Goal: Transaction & Acquisition: Purchase product/service

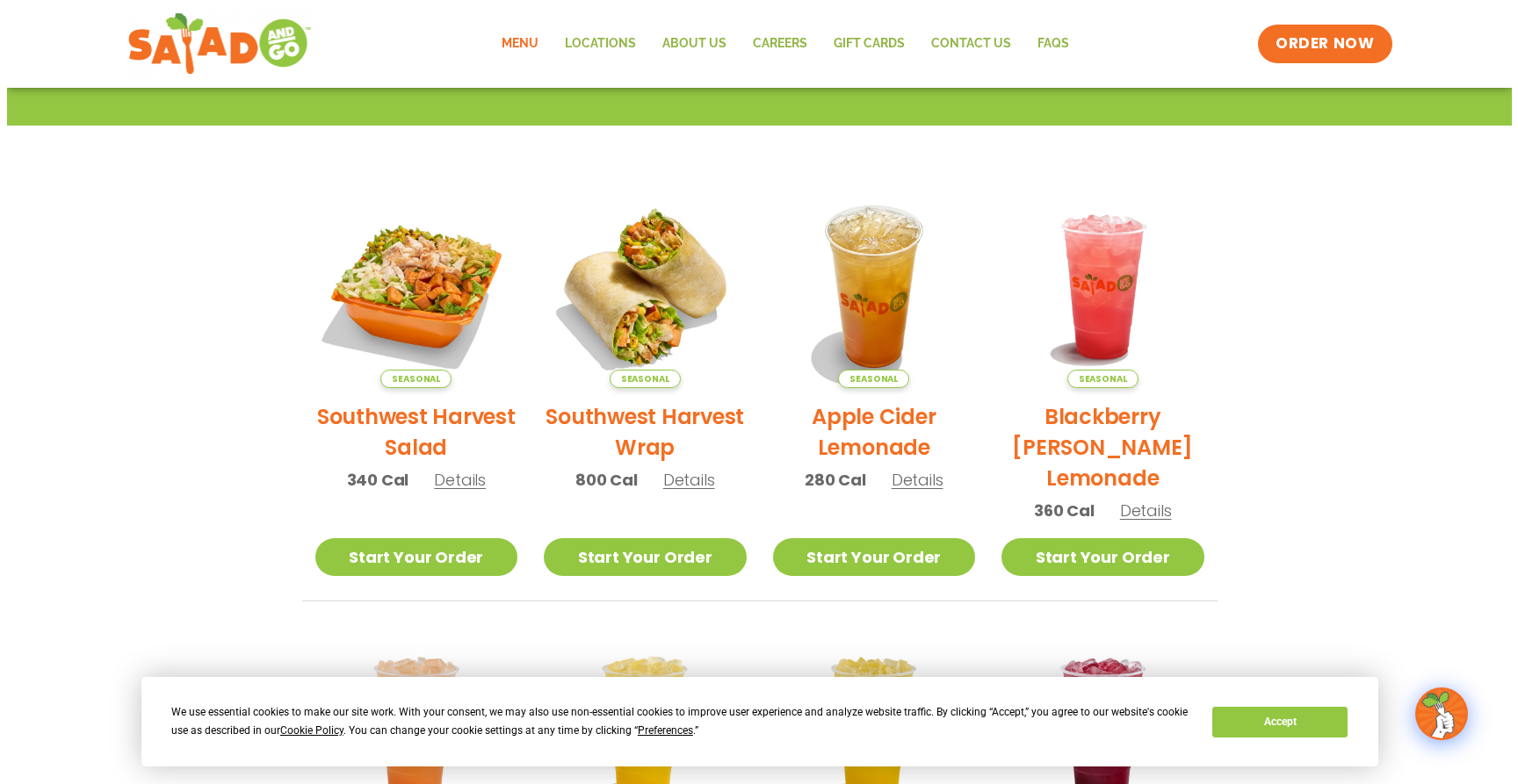
scroll to position [157, 0]
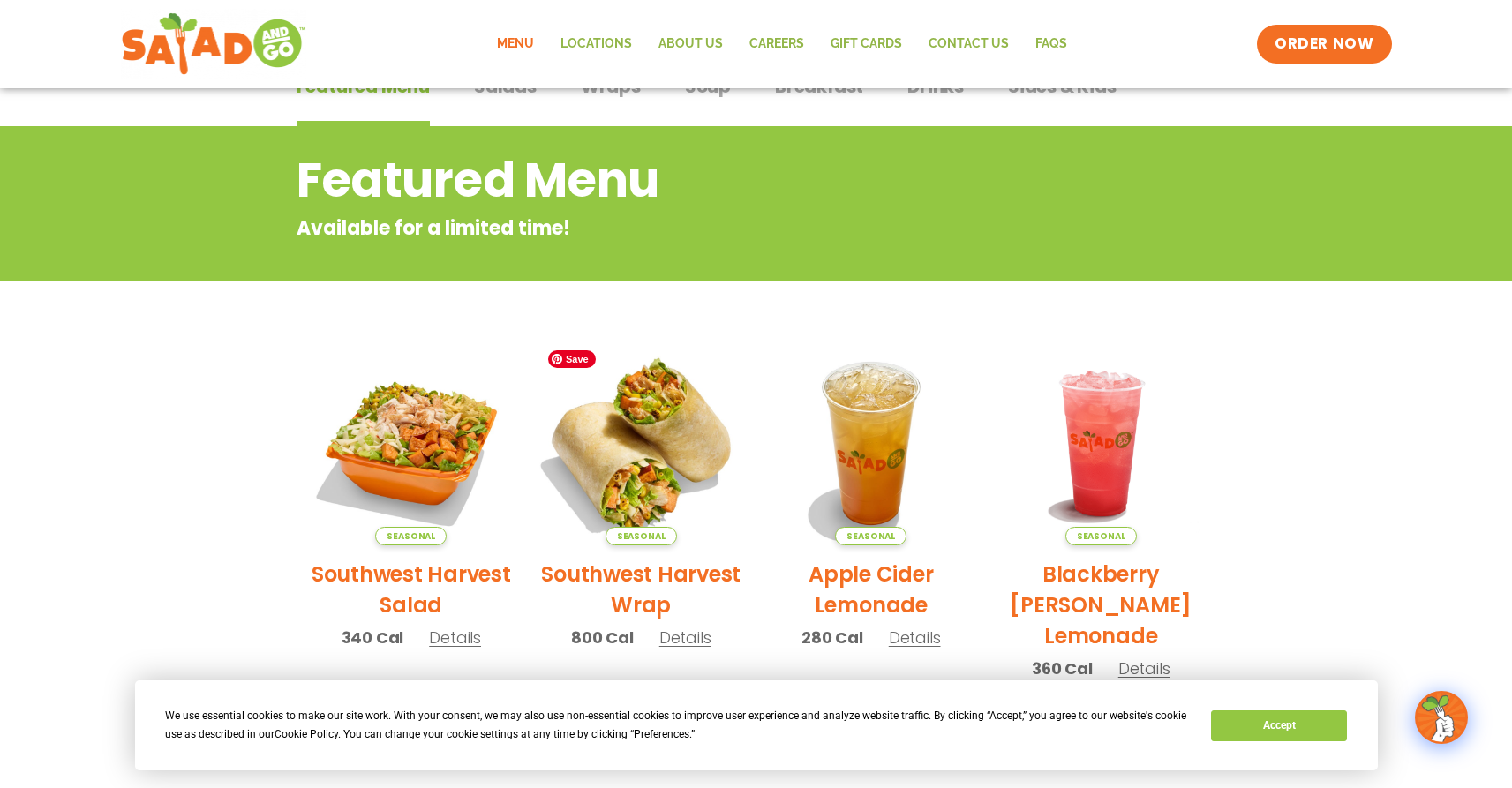
click at [655, 377] on img at bounding box center [642, 443] width 239 height 239
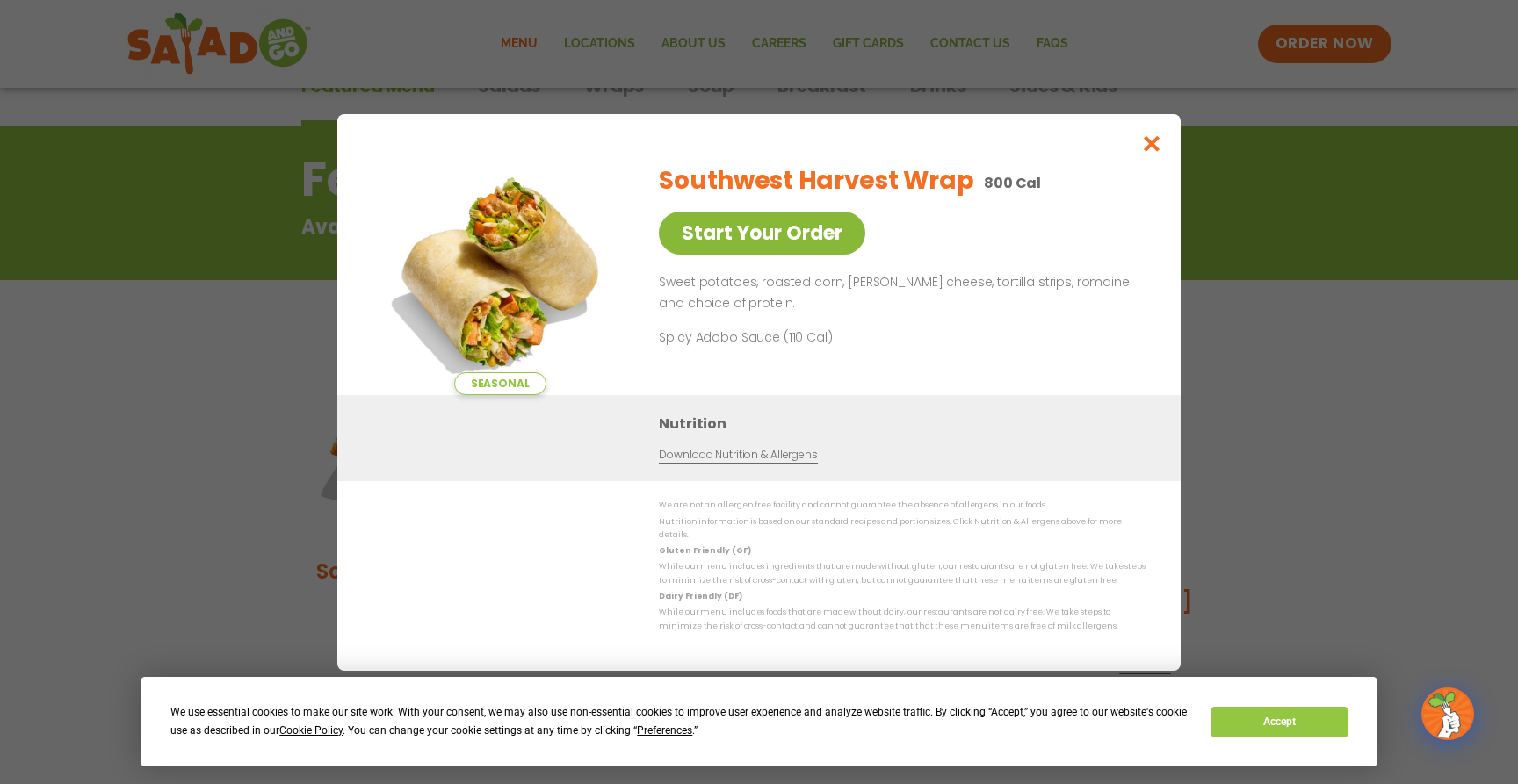
click at [786, 246] on link "Start Your Order" at bounding box center [761, 233] width 207 height 43
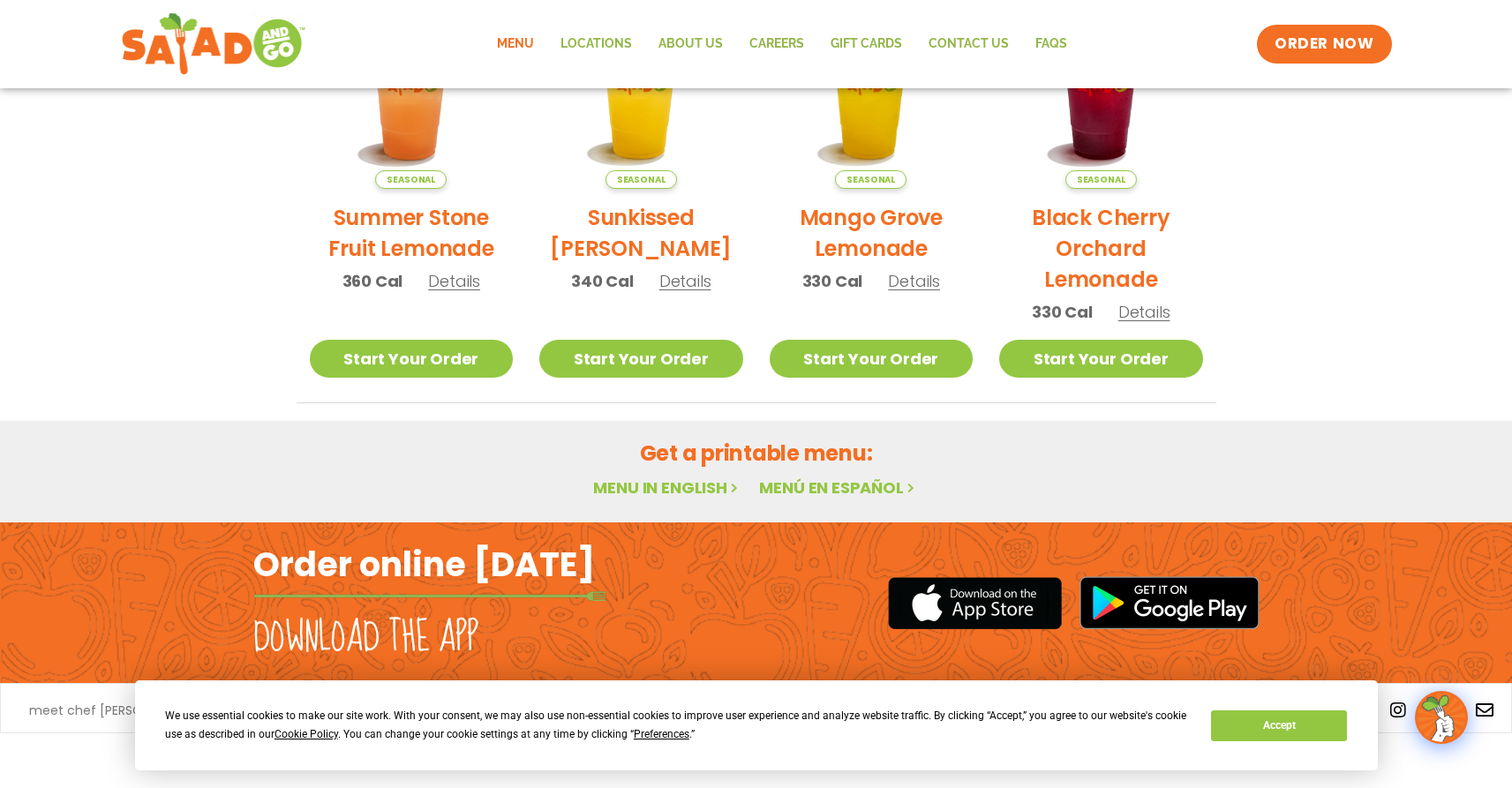
scroll to position [963, 0]
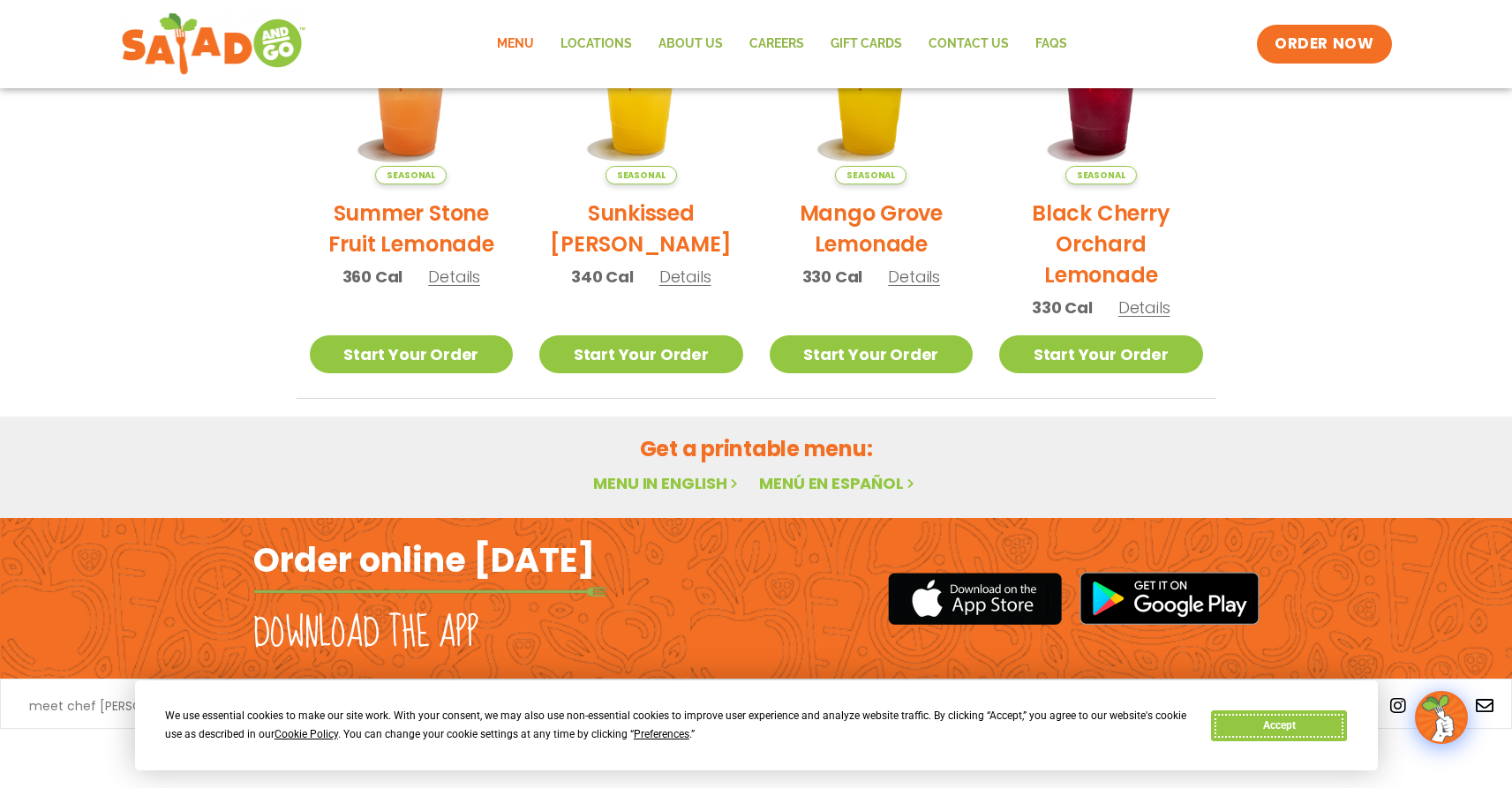
click at [1222, 727] on button "Accept" at bounding box center [1279, 726] width 136 height 31
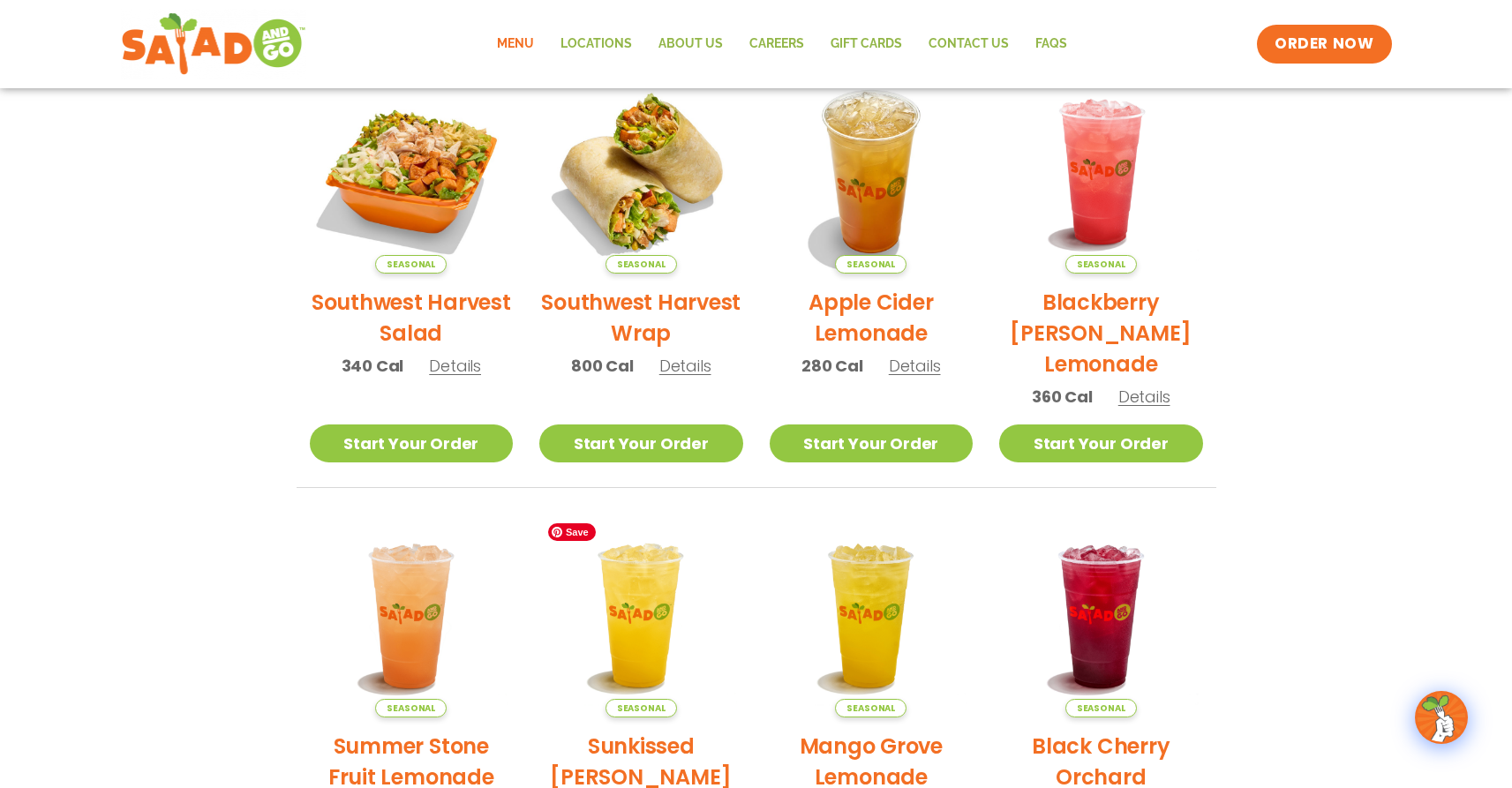
scroll to position [377, 0]
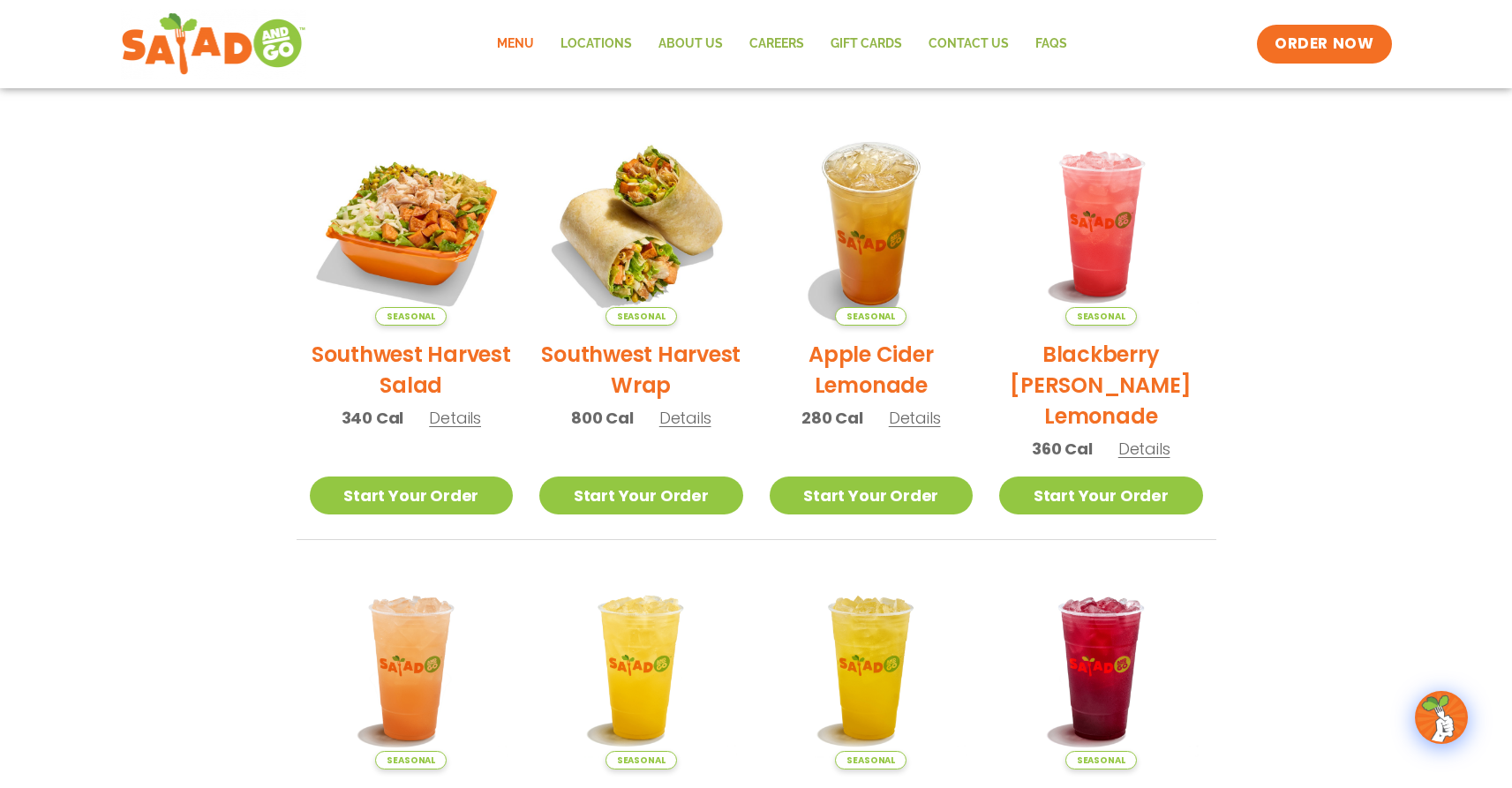
click at [684, 422] on span "Details" at bounding box center [685, 418] width 52 height 22
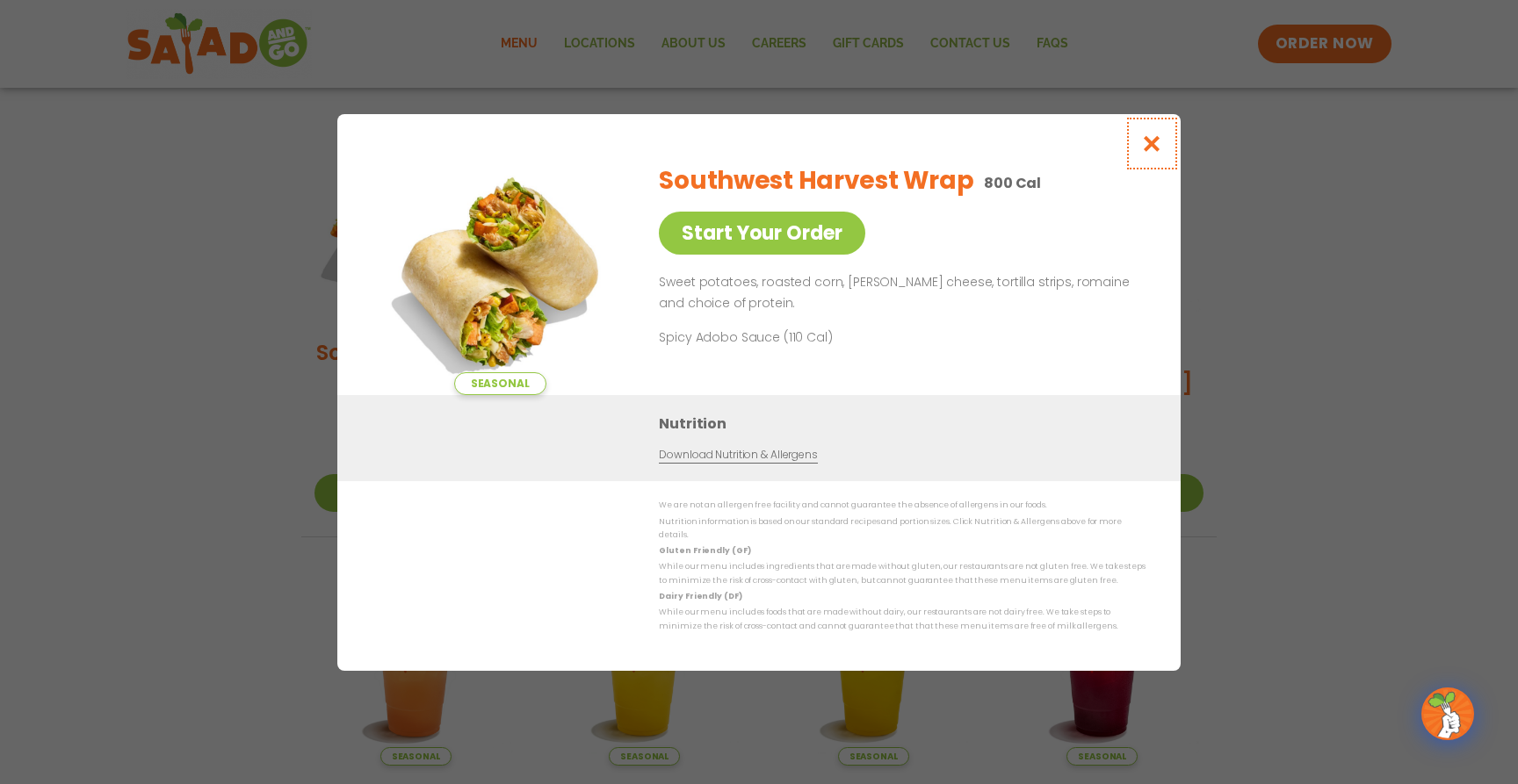
click at [1149, 147] on icon "Close modal" at bounding box center [1151, 144] width 22 height 19
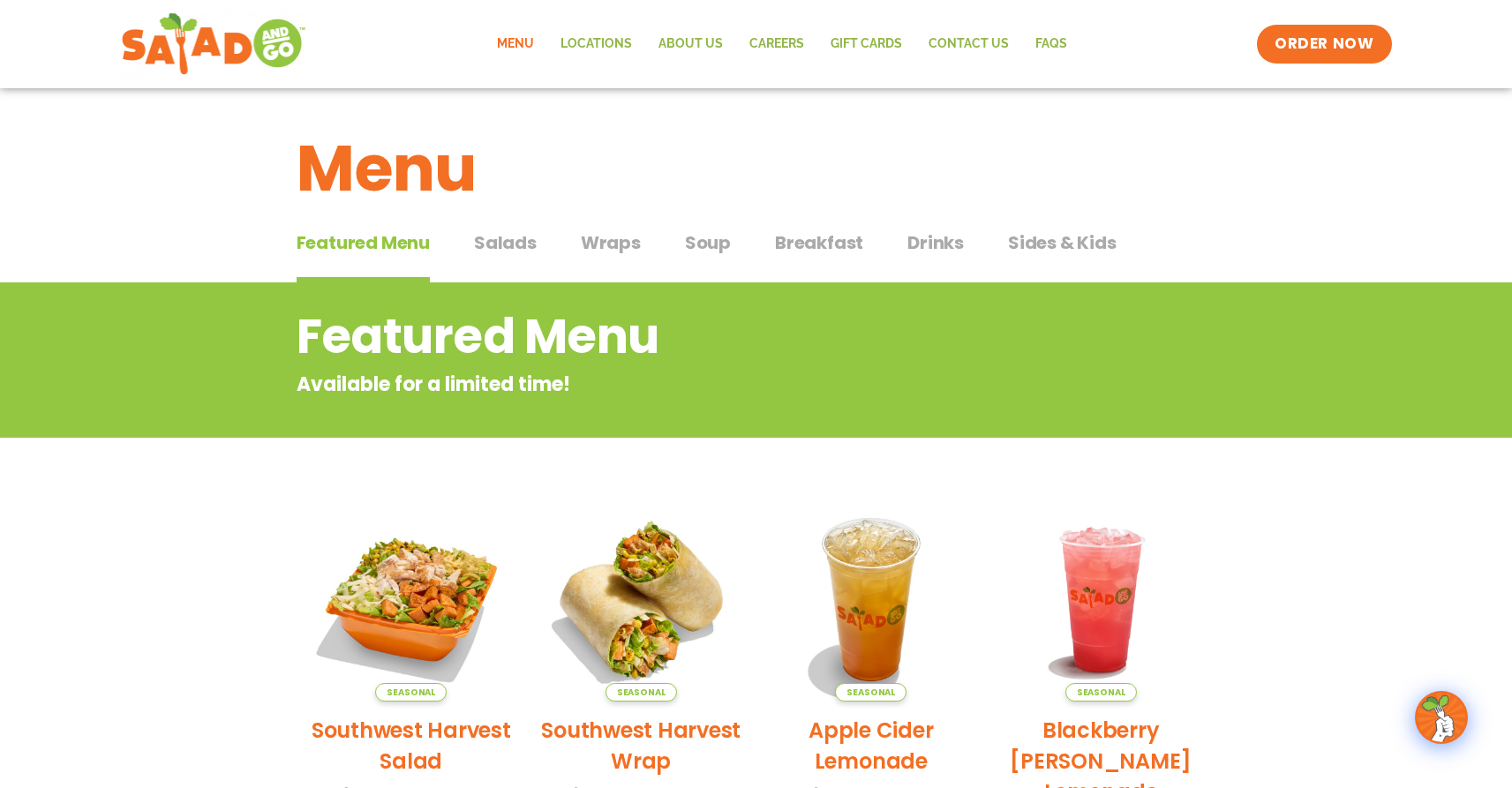
scroll to position [0, 0]
click at [618, 242] on span "Wraps" at bounding box center [610, 244] width 60 height 27
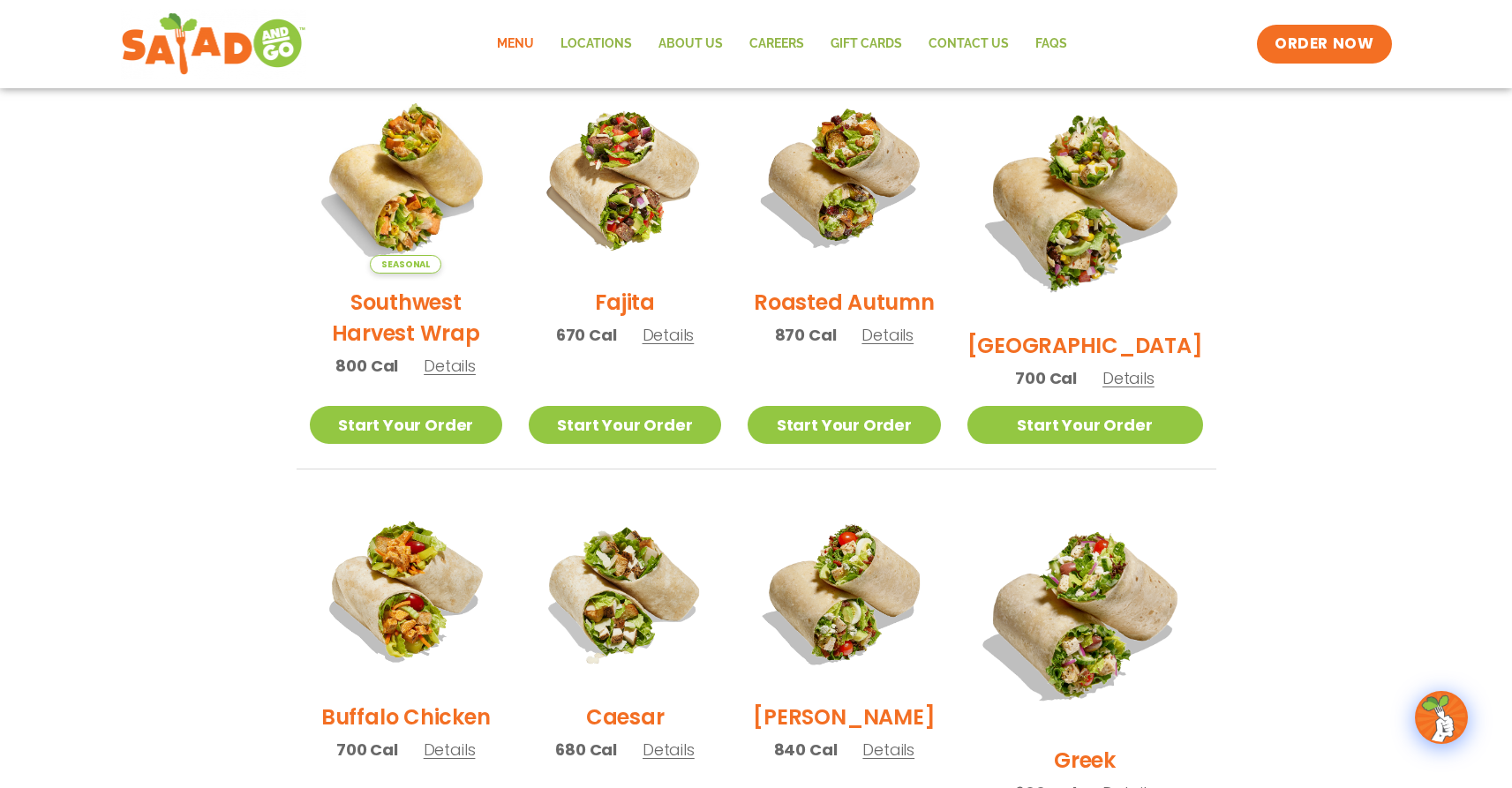
scroll to position [480, 0]
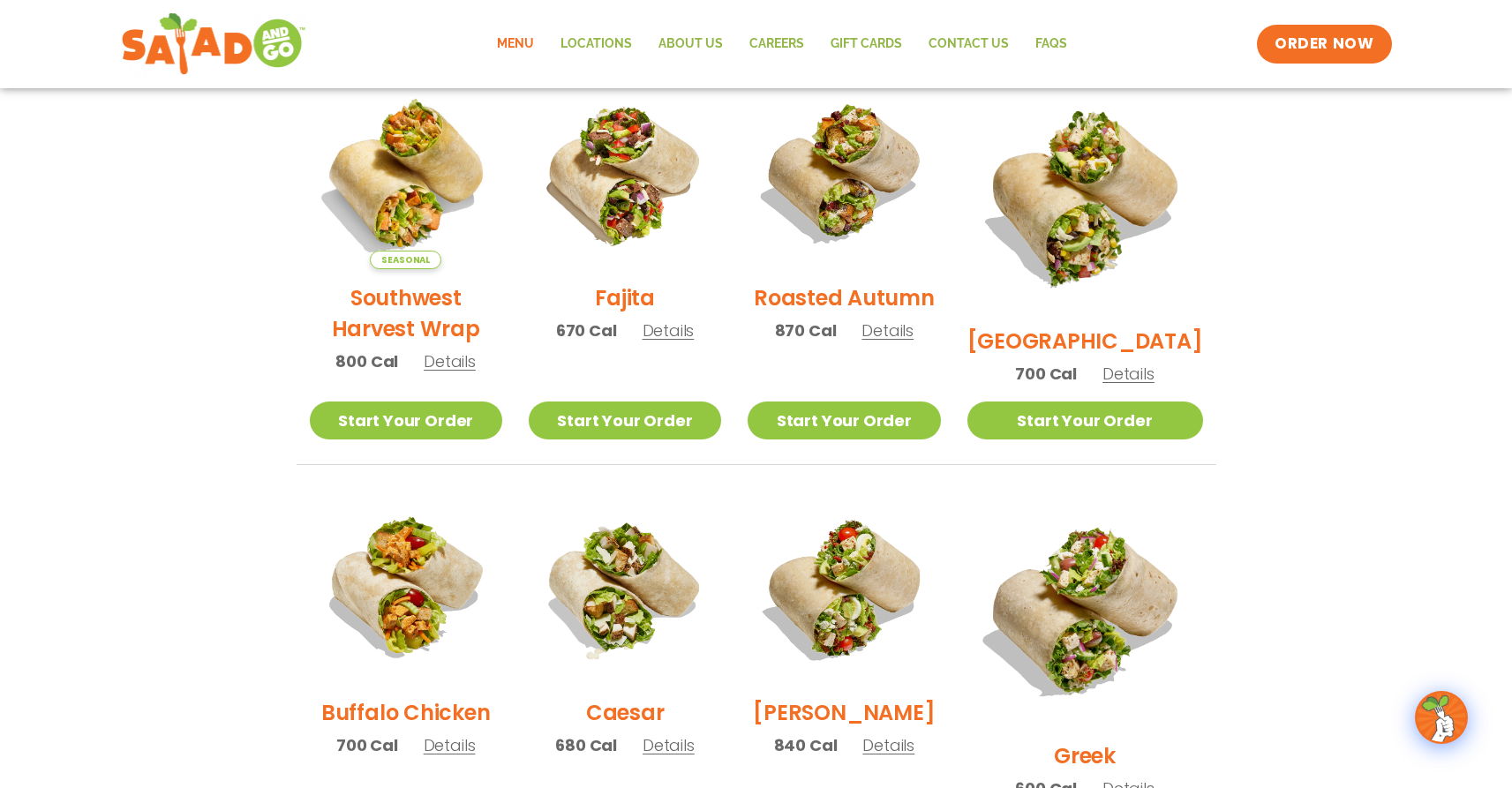
click at [683, 337] on span "Details" at bounding box center [668, 330] width 52 height 22
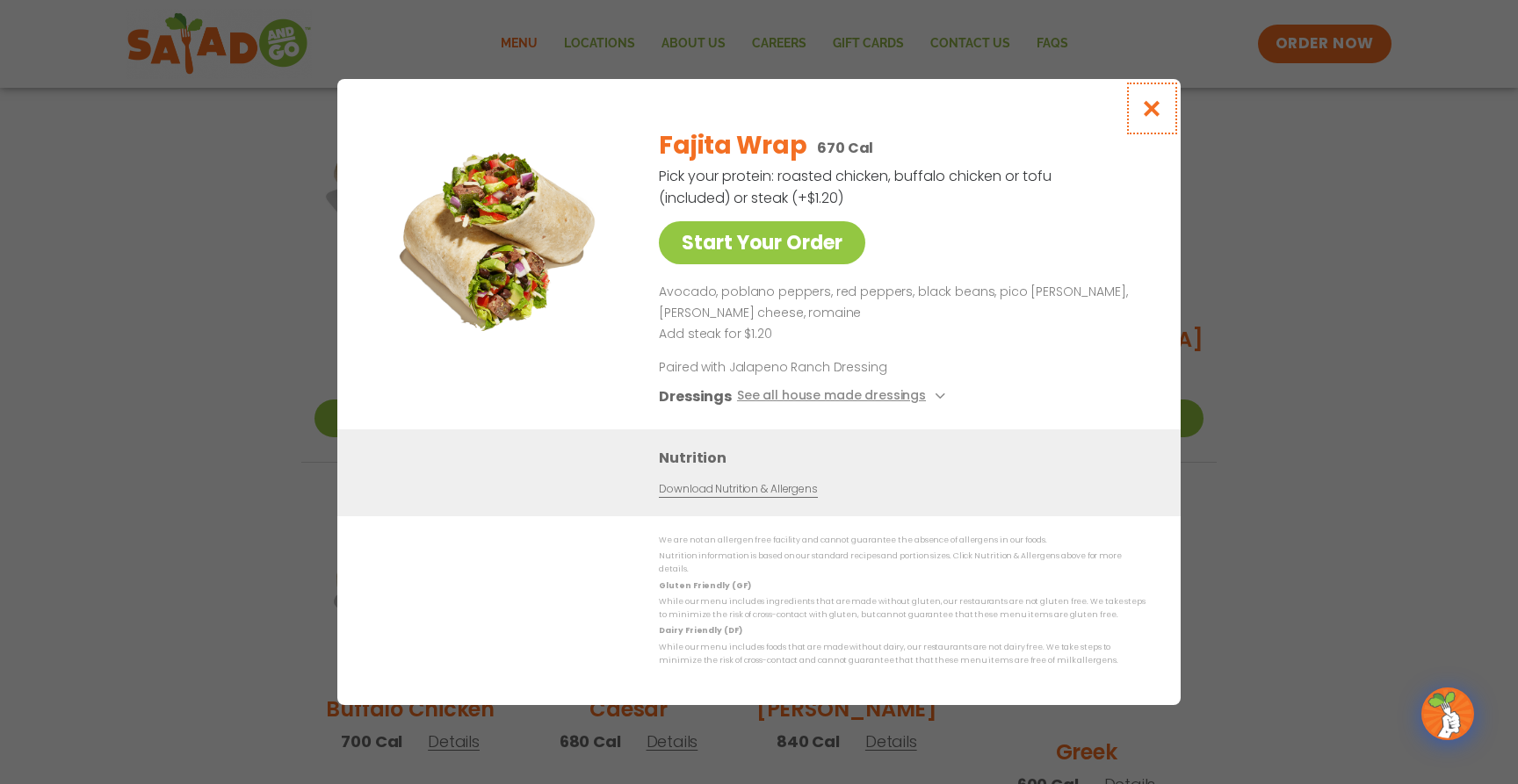
click at [1156, 110] on icon "Close modal" at bounding box center [1151, 109] width 22 height 19
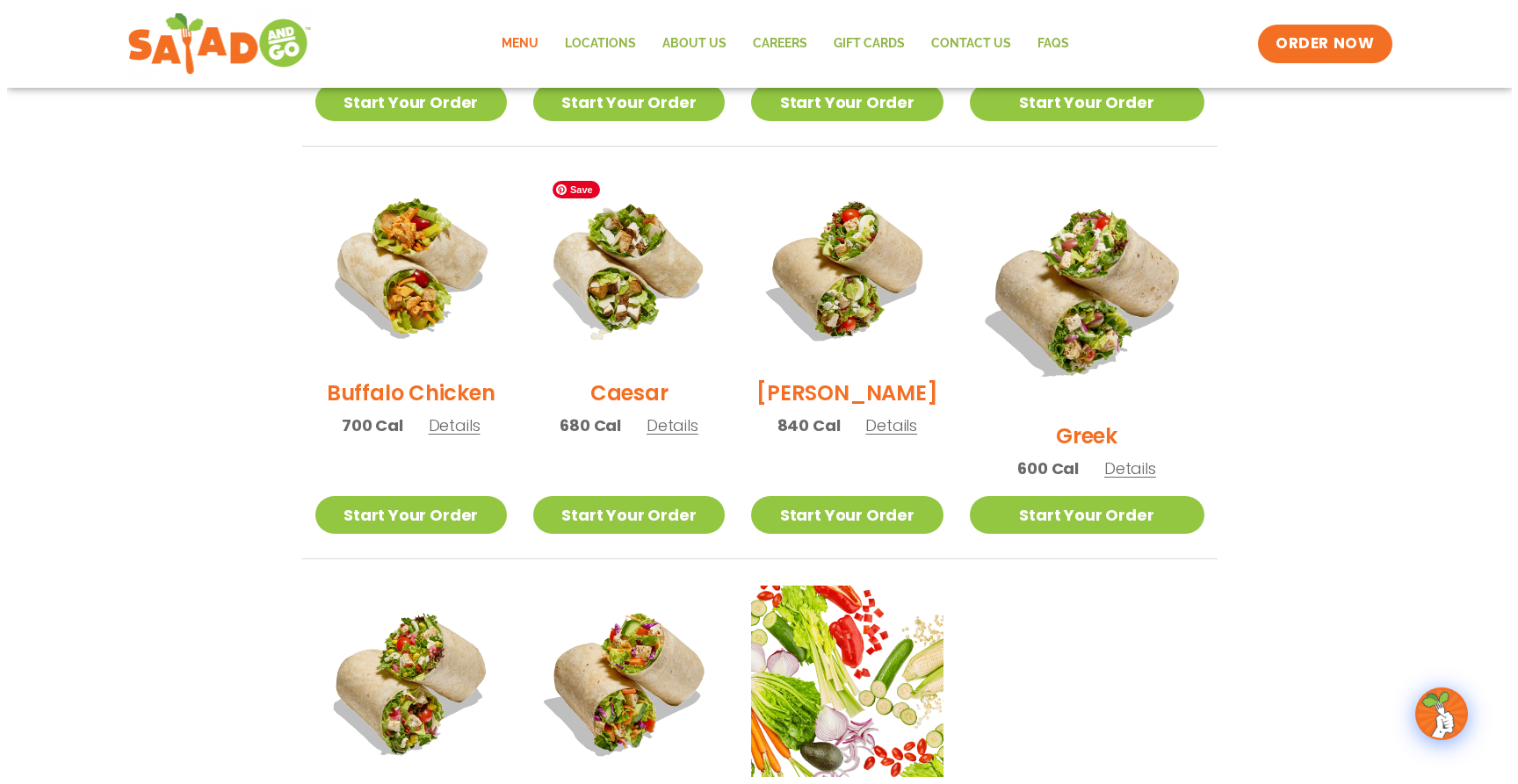
scroll to position [795, 0]
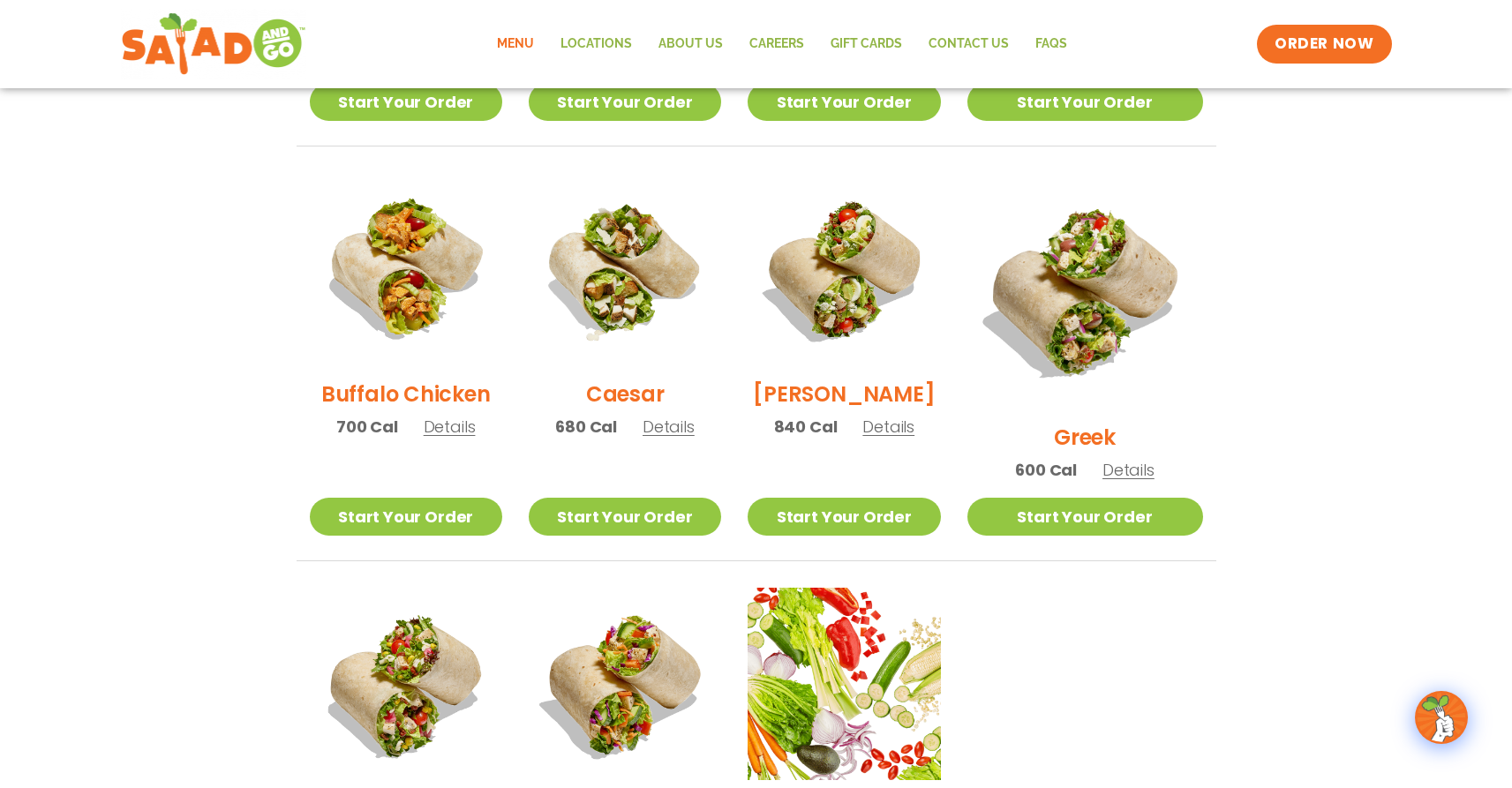
click at [690, 438] on span "Details" at bounding box center [668, 426] width 52 height 22
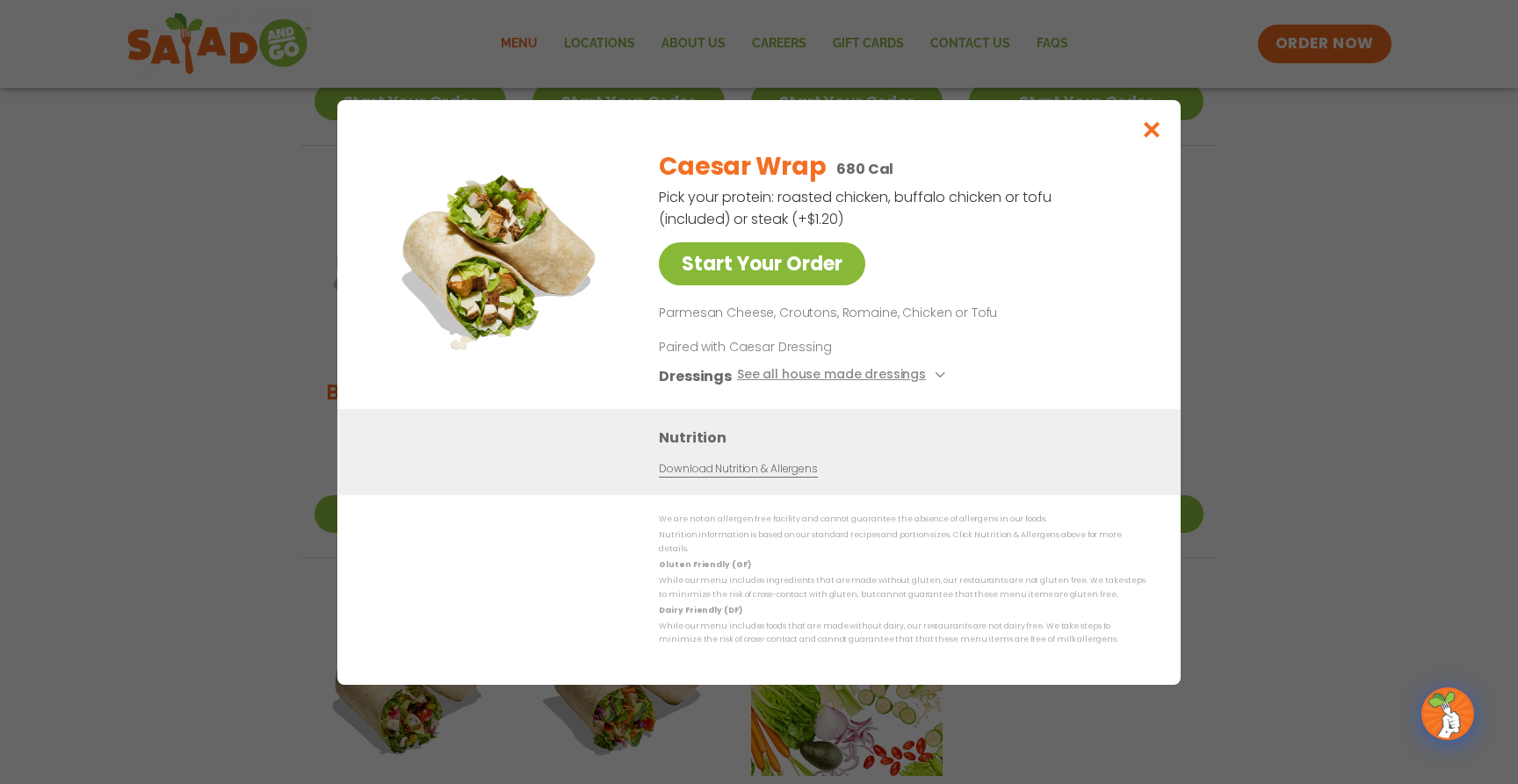
click at [801, 272] on link "Start Your Order" at bounding box center [761, 264] width 207 height 43
